Goal: Find specific page/section: Find specific page/section

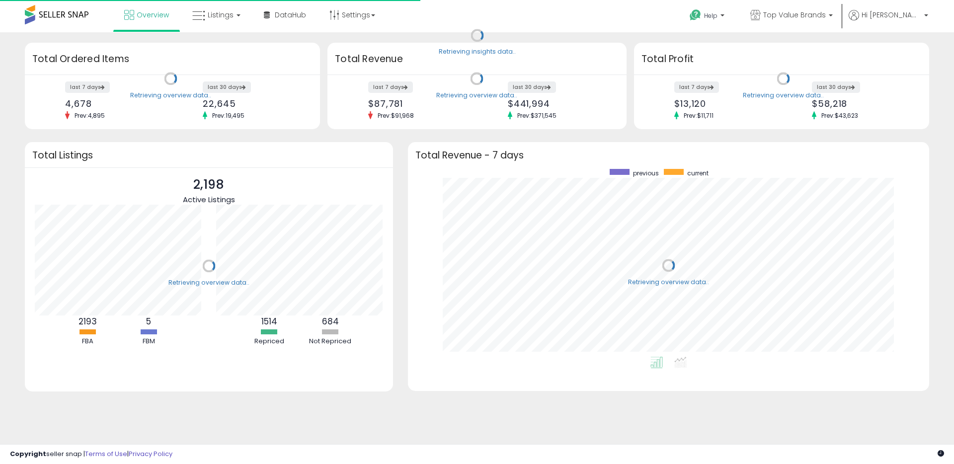
scroll to position [188, 501]
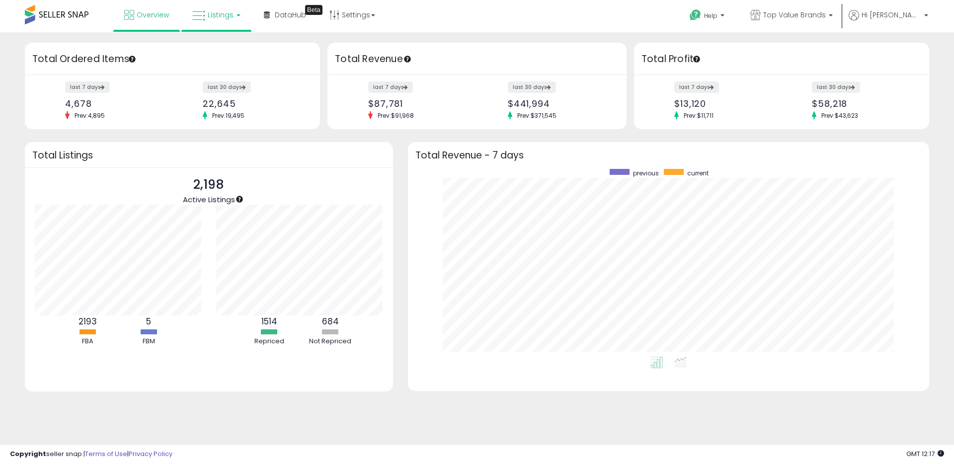
click at [218, 14] on span "Listings" at bounding box center [221, 15] width 26 height 10
click at [231, 43] on icon at bounding box center [223, 49] width 43 height 13
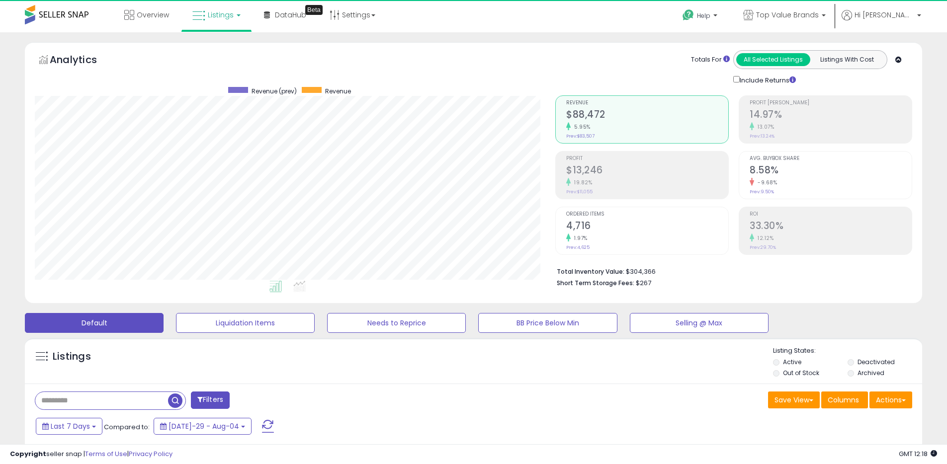
scroll to position [204, 520]
